Goal: Find contact information: Find contact information

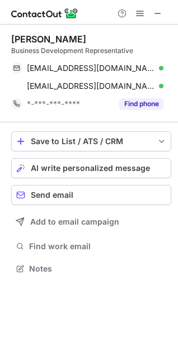
scroll to position [260, 178]
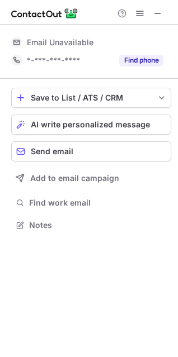
scroll to position [260, 178]
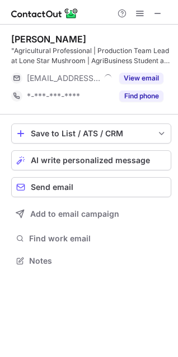
scroll to position [253, 178]
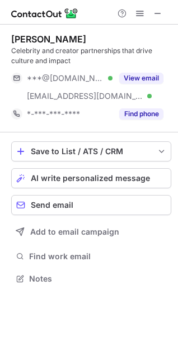
scroll to position [270, 178]
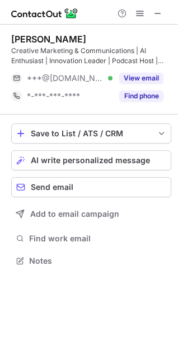
scroll to position [253, 178]
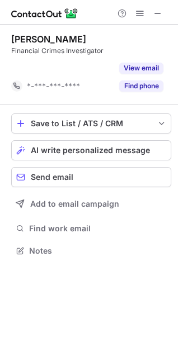
scroll to position [6, 5]
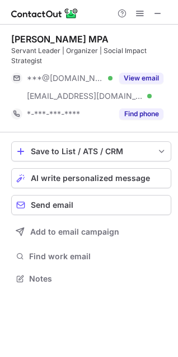
scroll to position [270, 178]
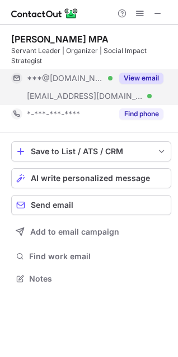
click at [136, 79] on button "View email" at bounding box center [141, 78] width 44 height 11
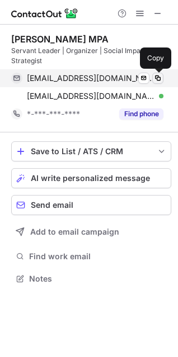
click at [157, 80] on span at bounding box center [157, 78] width 9 height 9
click at [160, 75] on span at bounding box center [157, 78] width 9 height 9
